Goal: Task Accomplishment & Management: Manage account settings

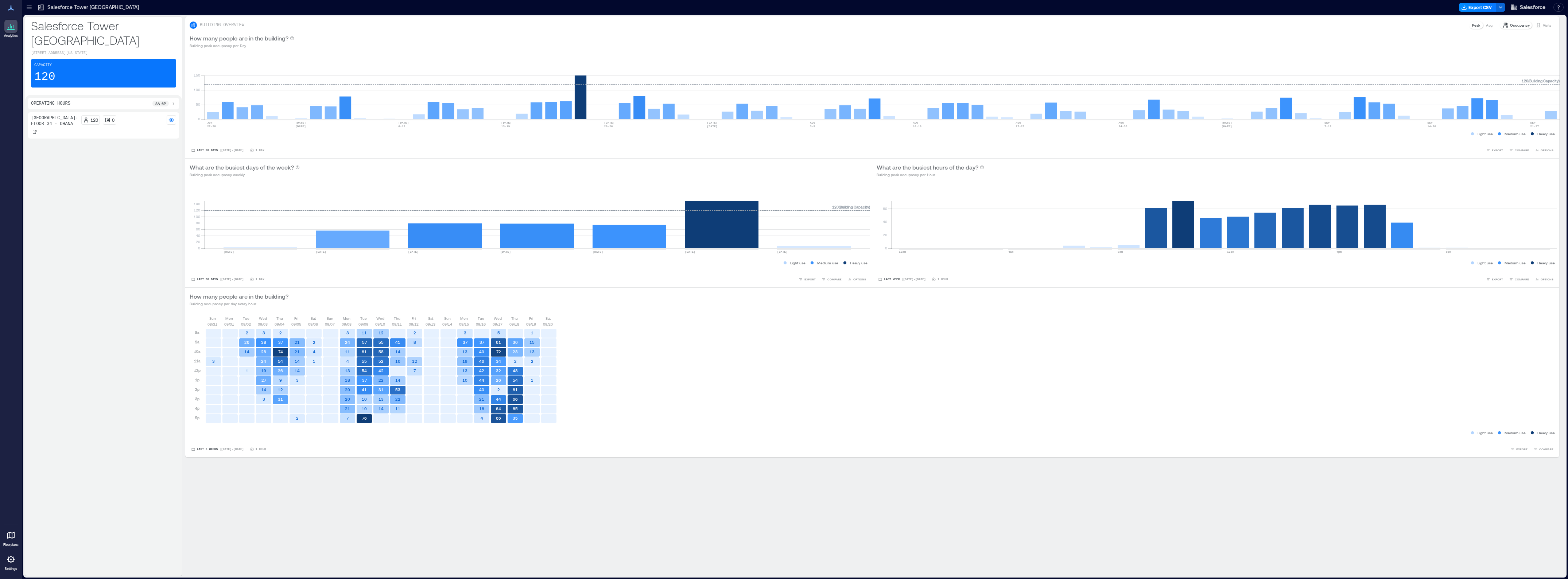
click at [29, 4] on icon at bounding box center [29, 7] width 7 height 7
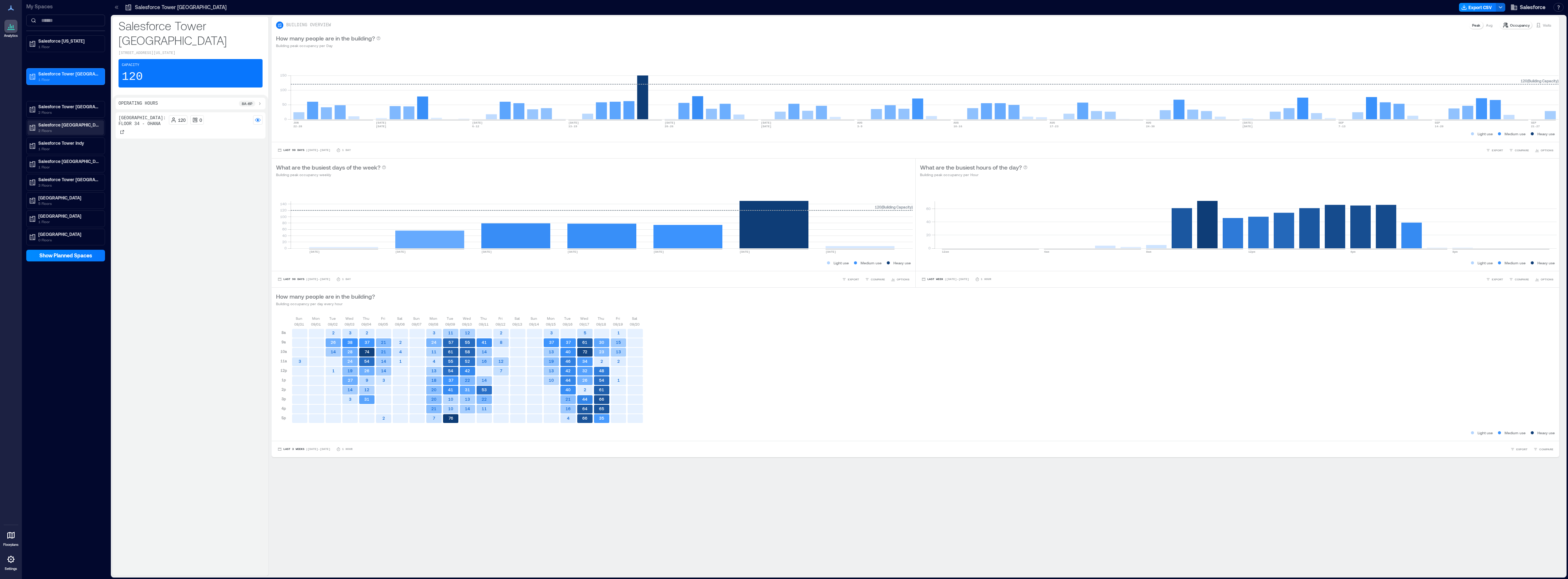
click at [71, 123] on p "Salesforce [GEOGRAPHIC_DATA]" at bounding box center [69, 125] width 61 height 6
click at [64, 152] on p "Floor 7 - Ohana" at bounding box center [53, 151] width 31 height 6
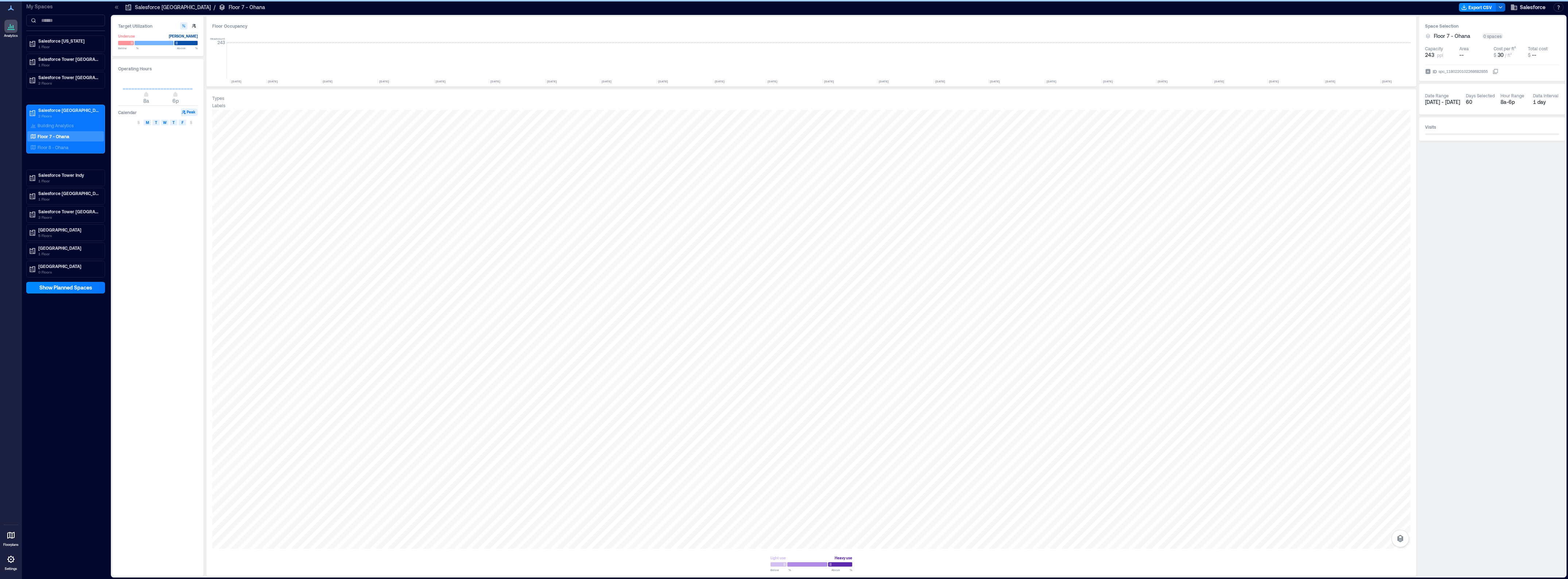
scroll to position [0, 398]
click at [10, 566] on div at bounding box center [11, 560] width 13 height 13
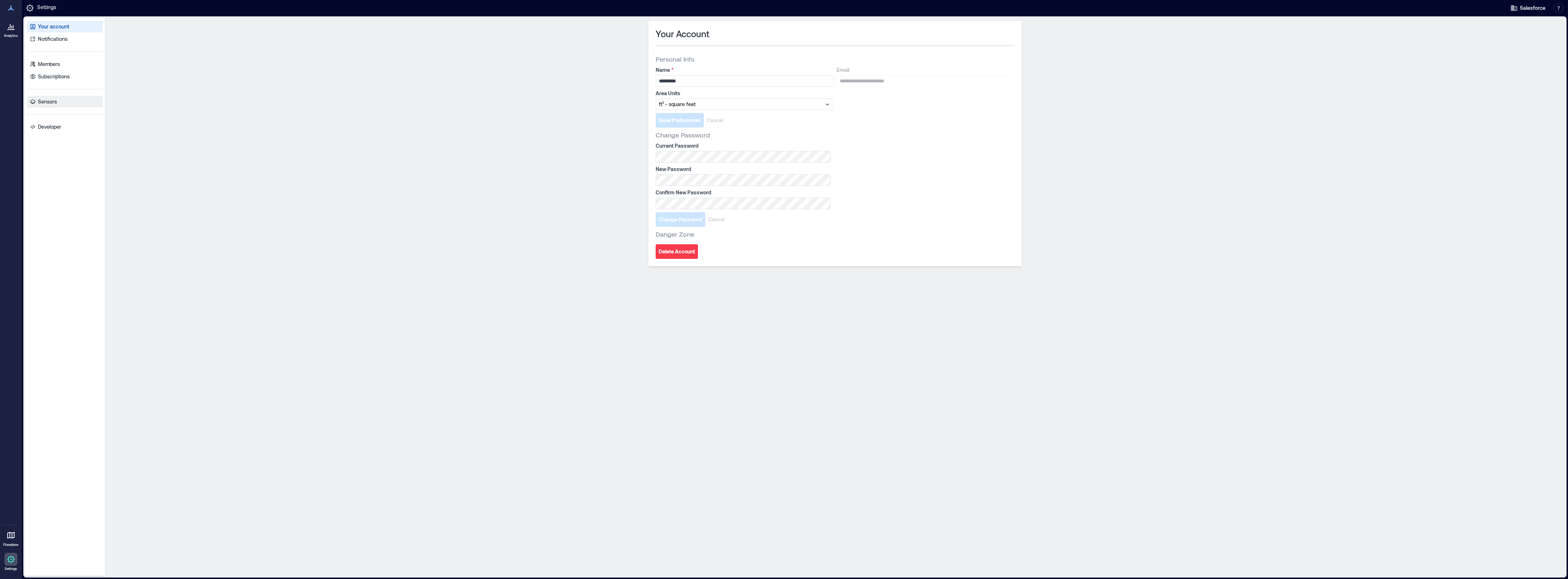
click at [56, 99] on p "Sensors" at bounding box center [47, 102] width 19 height 7
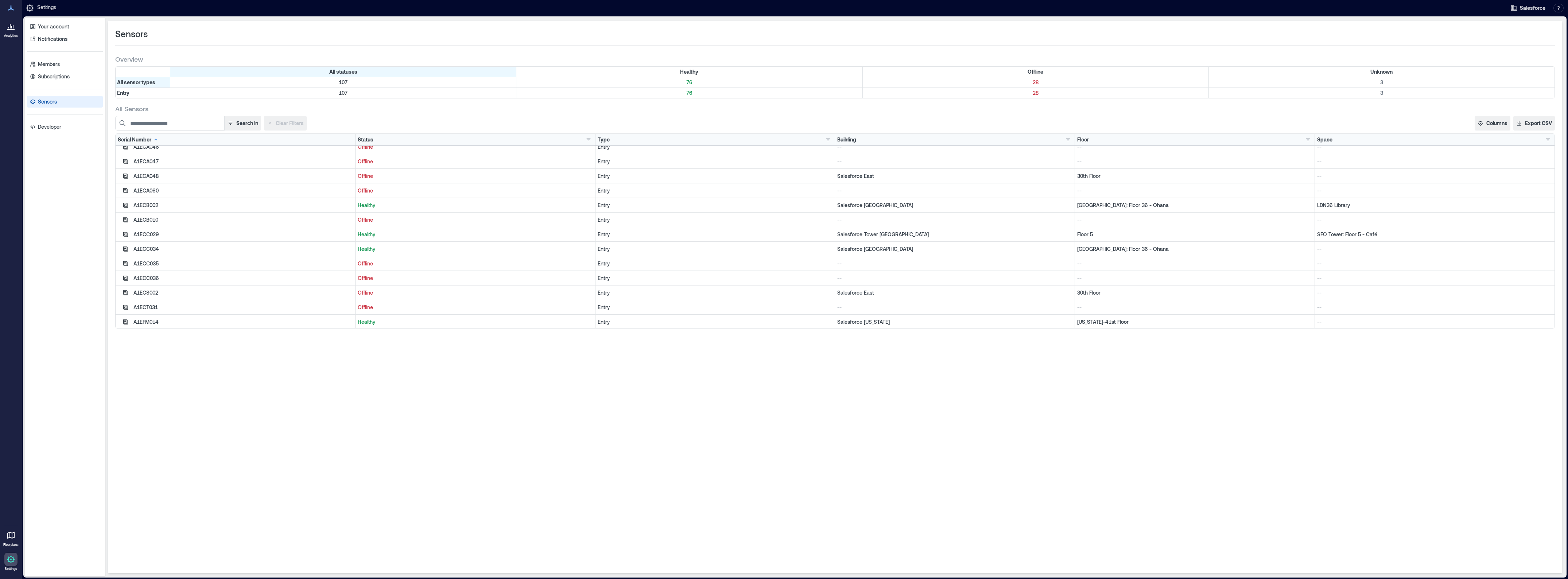
scroll to position [109, 0]
click at [478, 145] on div "Status Healthy 76 Offline 28 Unknown 3" at bounding box center [475, 139] width 240 height 12
click at [587, 139] on button "button" at bounding box center [589, 139] width 9 height 7
click at [601, 165] on div "Offline 28" at bounding box center [614, 167] width 51 height 7
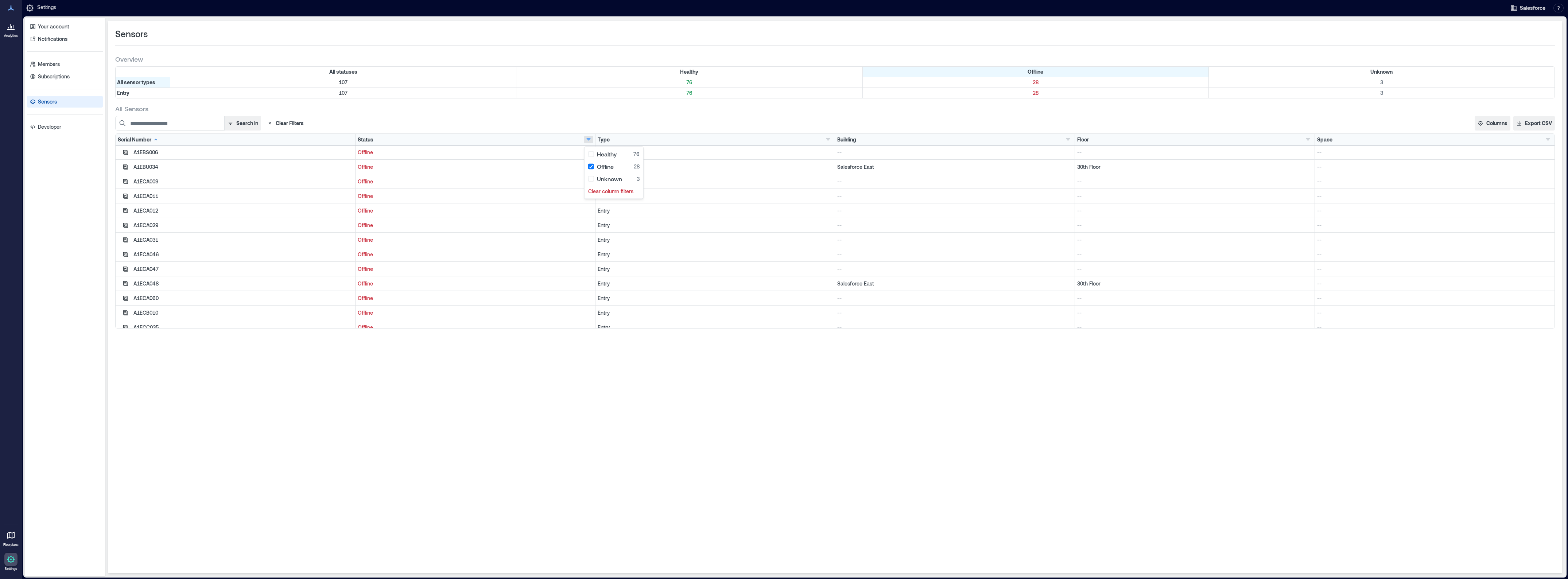
scroll to position [0, 0]
click at [746, 108] on div "All Sensors" at bounding box center [835, 108] width 1440 height 9
click at [136, 303] on div "A1ERD045" at bounding box center [243, 306] width 220 height 7
click at [127, 303] on icon "button" at bounding box center [125, 306] width 6 height 6
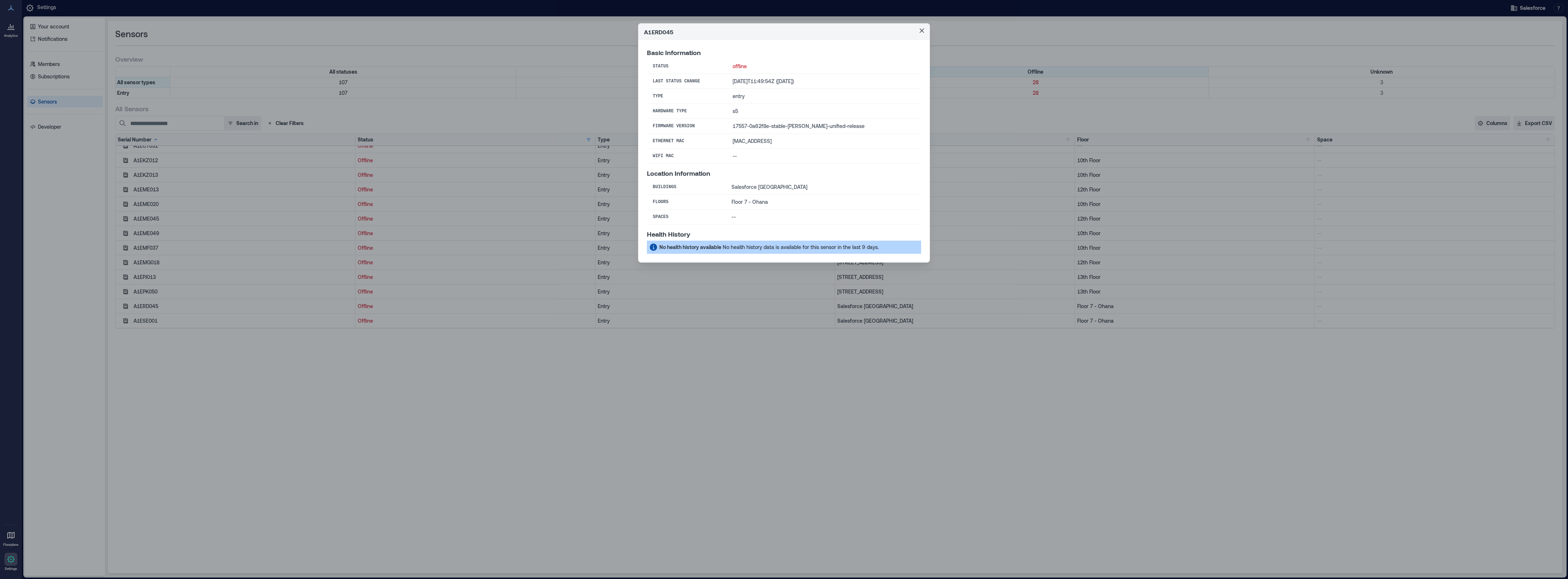
drag, startPoint x: 791, startPoint y: 141, endPoint x: 735, endPoint y: 144, distance: 56.1
click at [735, 144] on td "[MAC_ADDRESS]" at bounding box center [824, 141] width 194 height 15
copy td "[MAC_ADDRESS]"
drag, startPoint x: 581, startPoint y: 336, endPoint x: 176, endPoint y: 289, distance: 407.7
click at [581, 336] on div "A1ERD045 Basic Information Status offline Last Status Change [DATE]T11:49:54Z (…" at bounding box center [784, 289] width 1568 height 579
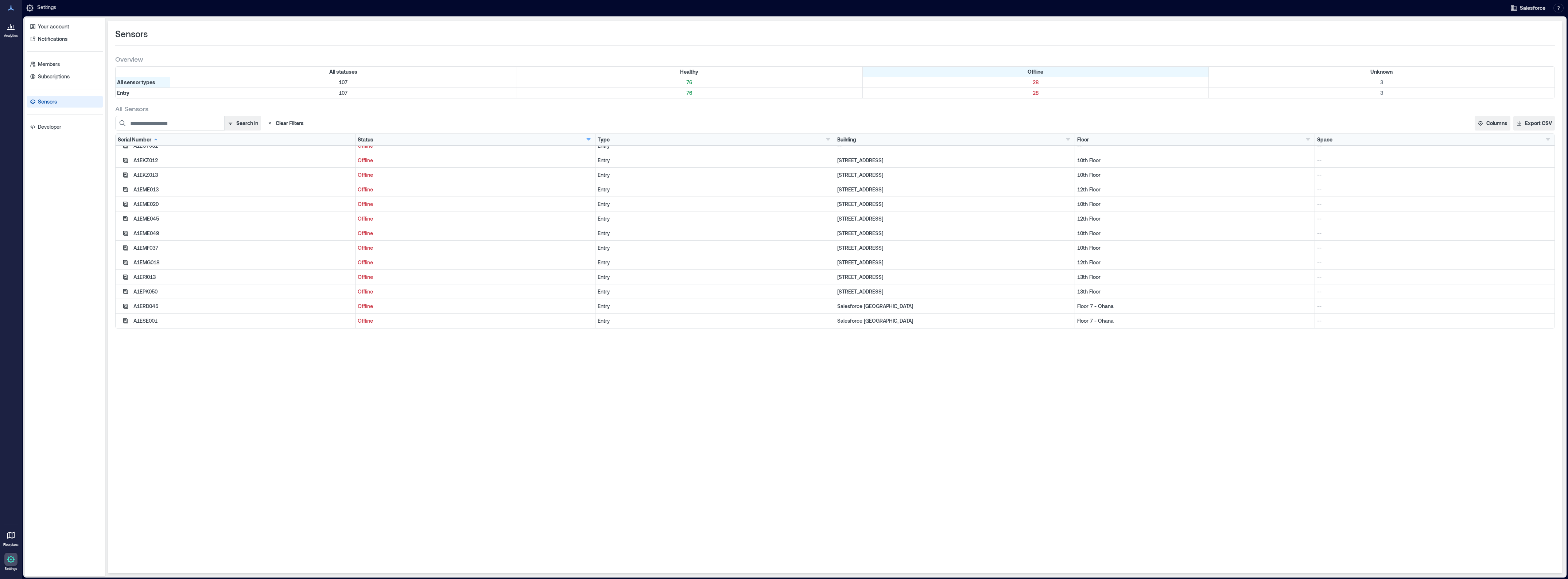
click at [176, 289] on div "A1ERD045 Basic Information Status offline Last Status Change [DATE]T11:49:54Z (…" at bounding box center [784, 289] width 1568 height 579
click at [125, 317] on button "button" at bounding box center [125, 321] width 10 height 9
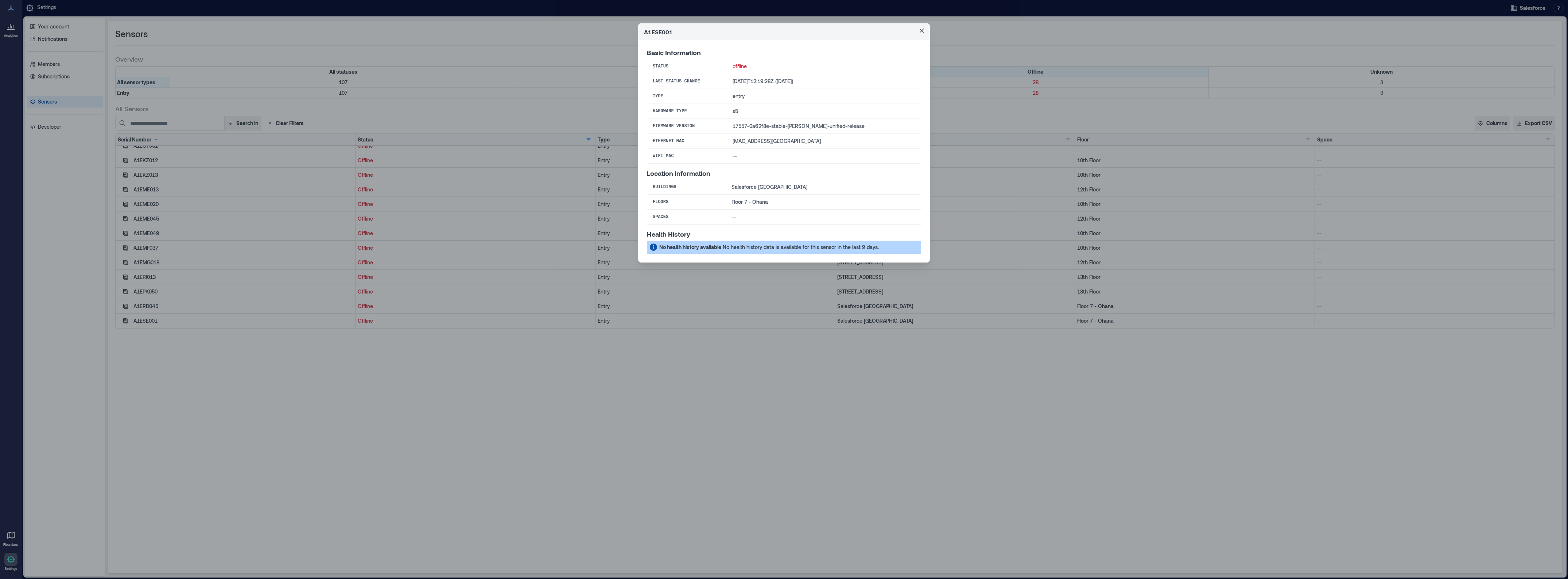
click at [760, 142] on td "[MAC_ADDRESS][GEOGRAPHIC_DATA]" at bounding box center [824, 141] width 194 height 15
copy td "[MAC_ADDRESS][GEOGRAPHIC_DATA]"
click at [1212, 340] on div "A1ESE001 Basic Information Status offline Last Status Change [DATE]T12:19:28Z (…" at bounding box center [784, 289] width 1568 height 579
